Goal: Information Seeking & Learning: Learn about a topic

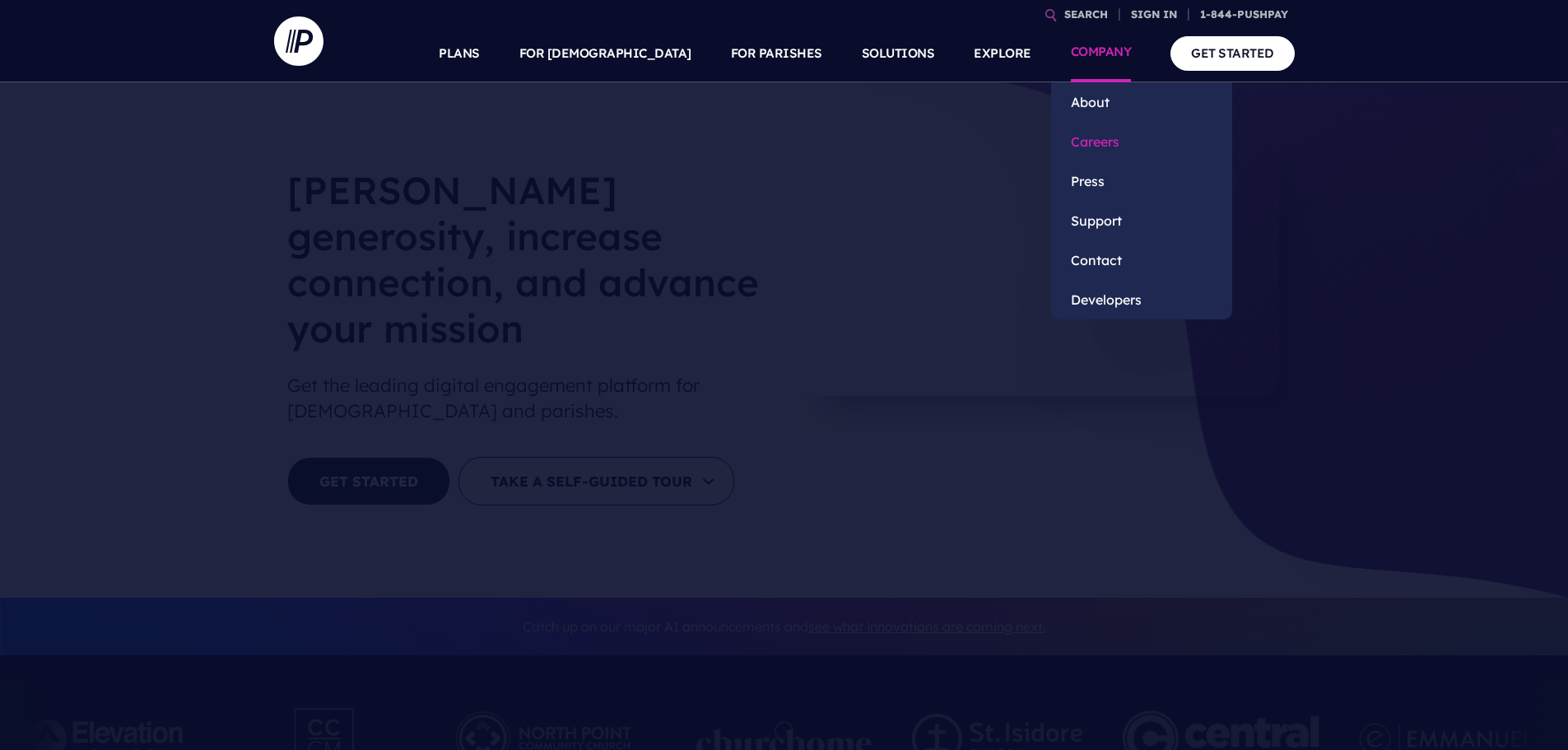
drag, startPoint x: 0, startPoint y: 0, endPoint x: 1096, endPoint y: 139, distance: 1104.8
click at [1096, 139] on link "Careers" at bounding box center [1142, 141] width 182 height 40
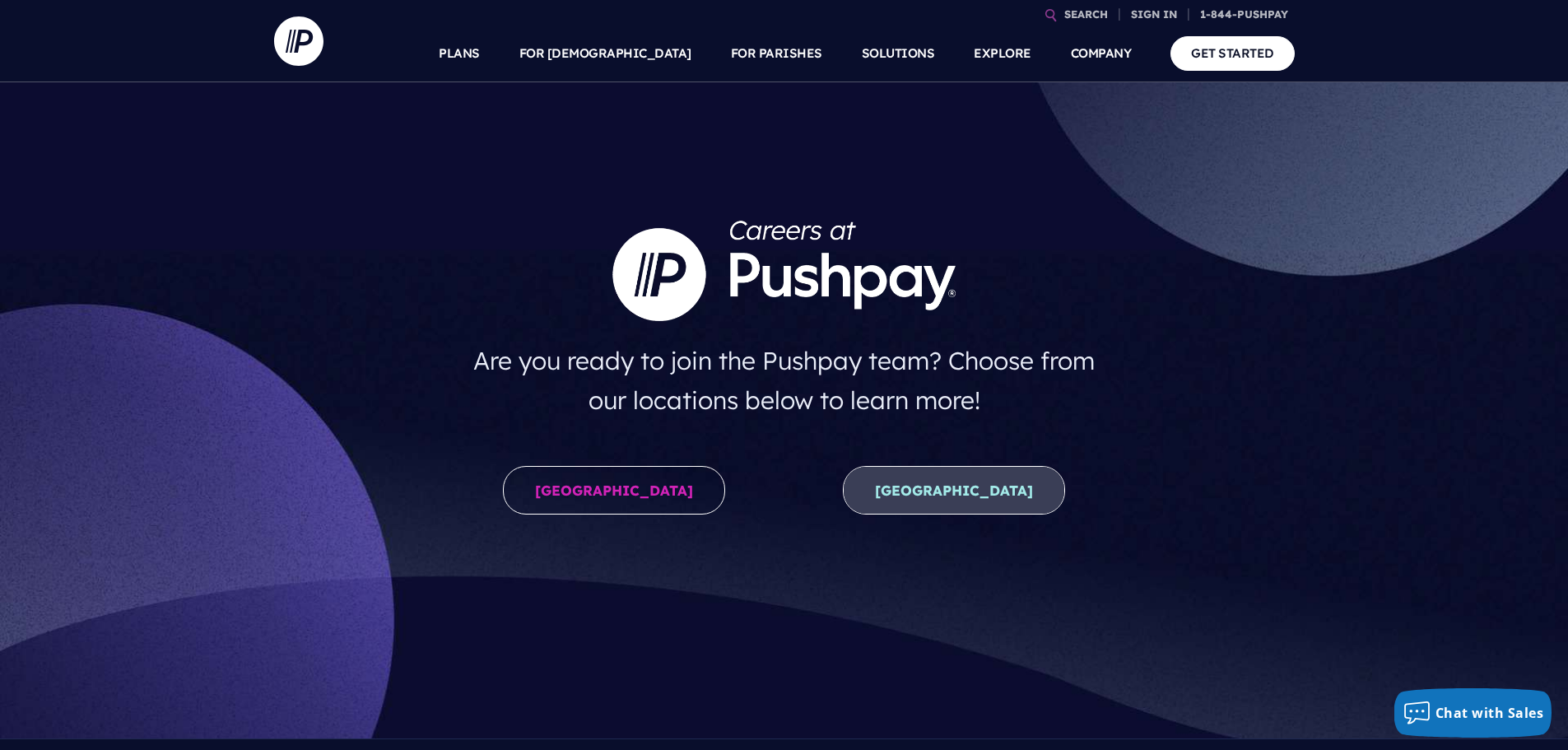
click at [976, 478] on link "New Zealand" at bounding box center [954, 490] width 222 height 48
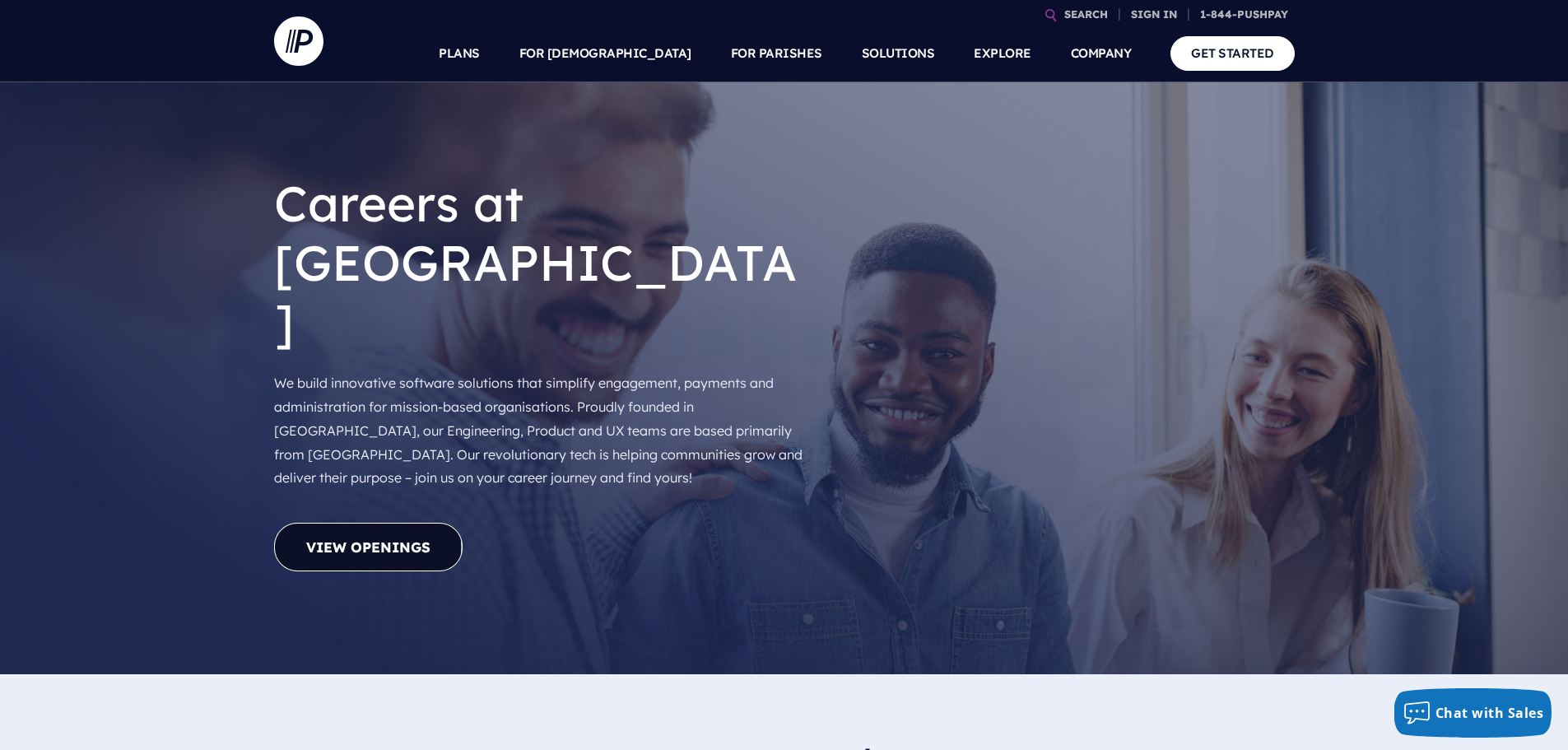
click at [368, 522] on link "View Openings" at bounding box center [368, 546] width 188 height 48
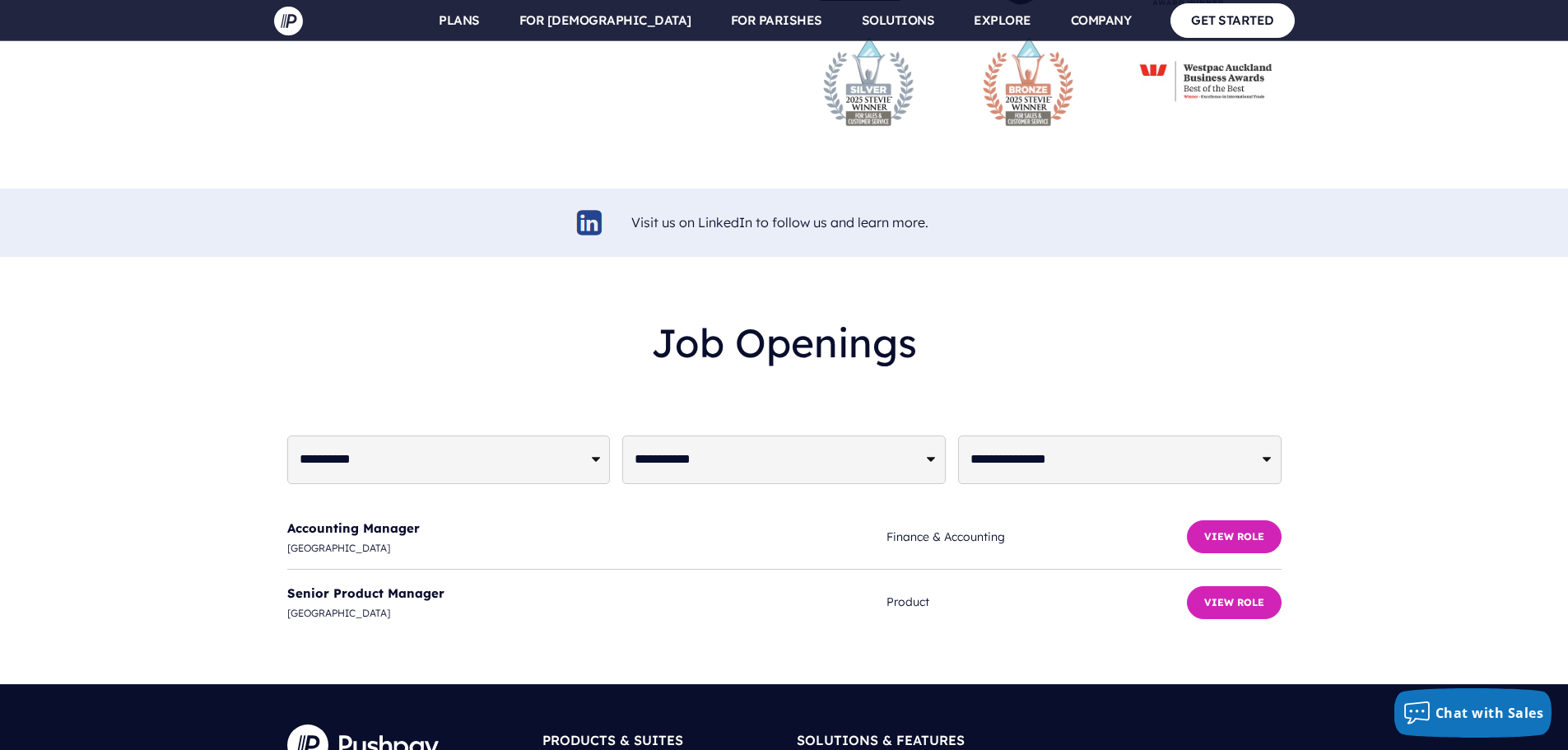
scroll to position [3977, 0]
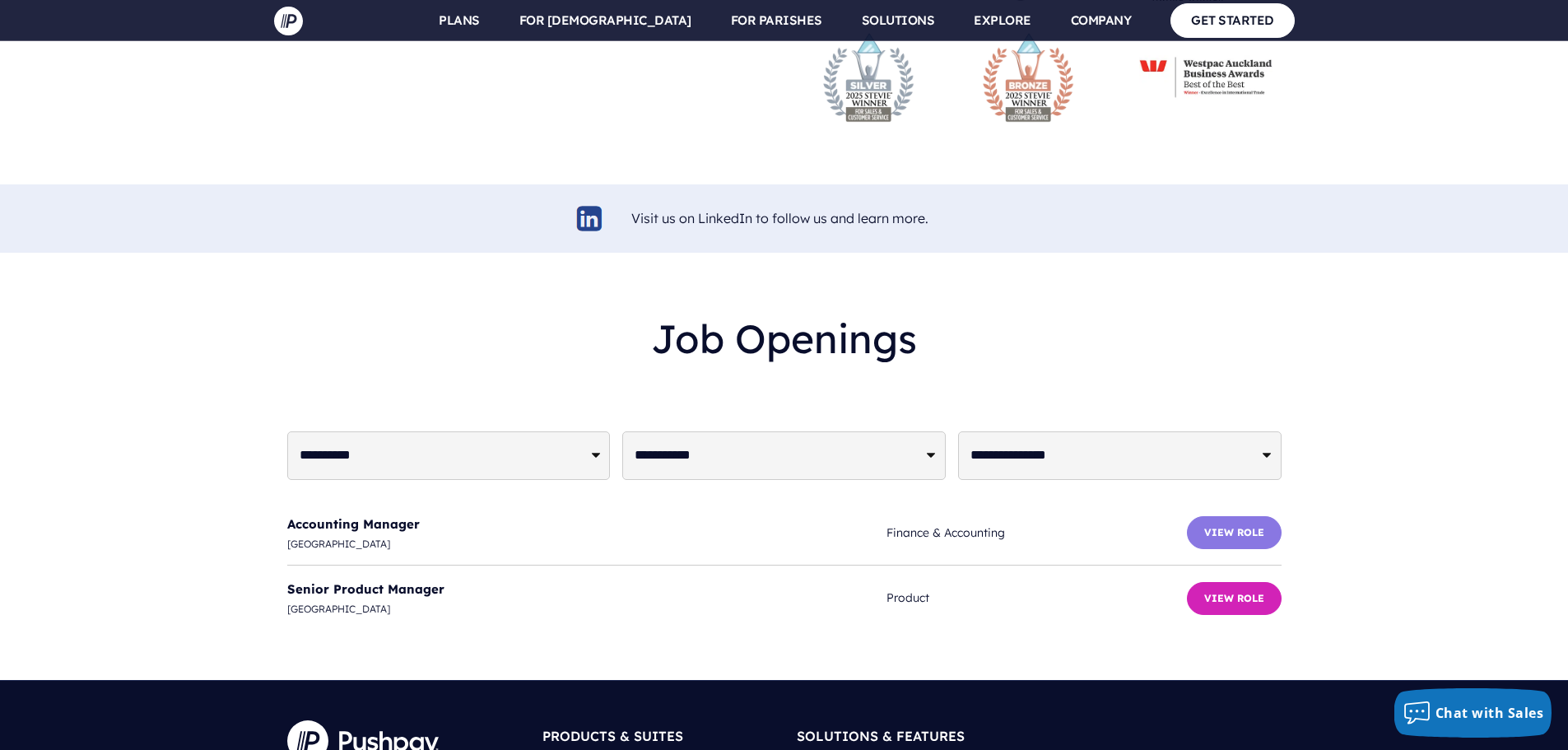
click at [1240, 516] on button "View Role" at bounding box center [1234, 533] width 95 height 33
